Goal: Navigation & Orientation: Find specific page/section

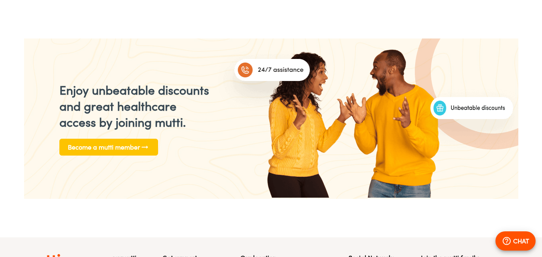
scroll to position [0, 1460]
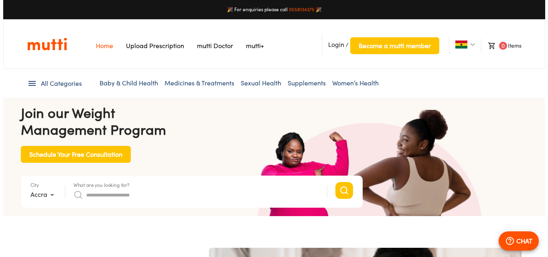
scroll to position [0, 209]
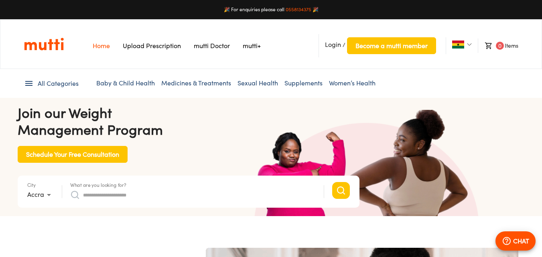
click at [331, 45] on span "Login" at bounding box center [333, 45] width 16 height 8
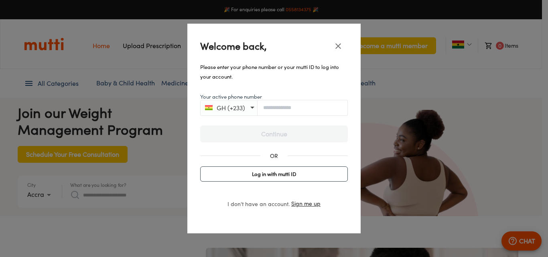
scroll to position [0, 417]
click at [139, 198] on div at bounding box center [274, 128] width 548 height 257
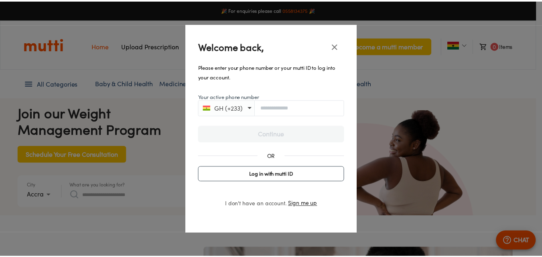
scroll to position [0, 626]
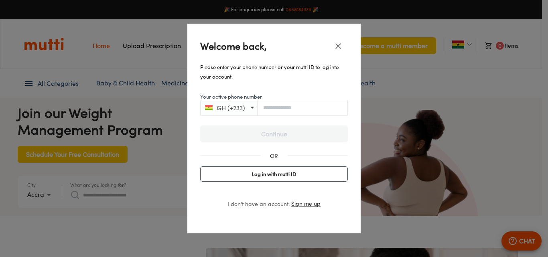
click at [337, 47] on icon "close" at bounding box center [338, 46] width 10 height 10
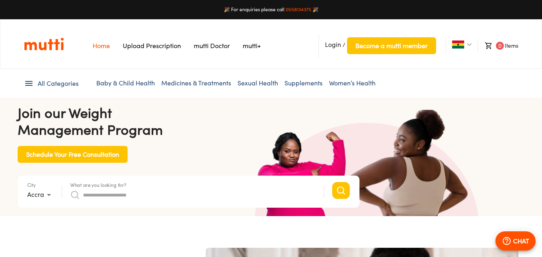
click at [251, 46] on link "mutti+" at bounding box center [252, 46] width 18 height 8
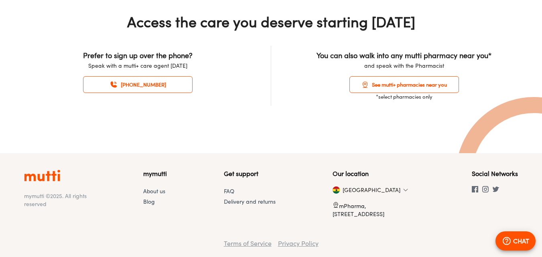
scroll to position [967, 0]
